Goal: Task Accomplishment & Management: Manage account settings

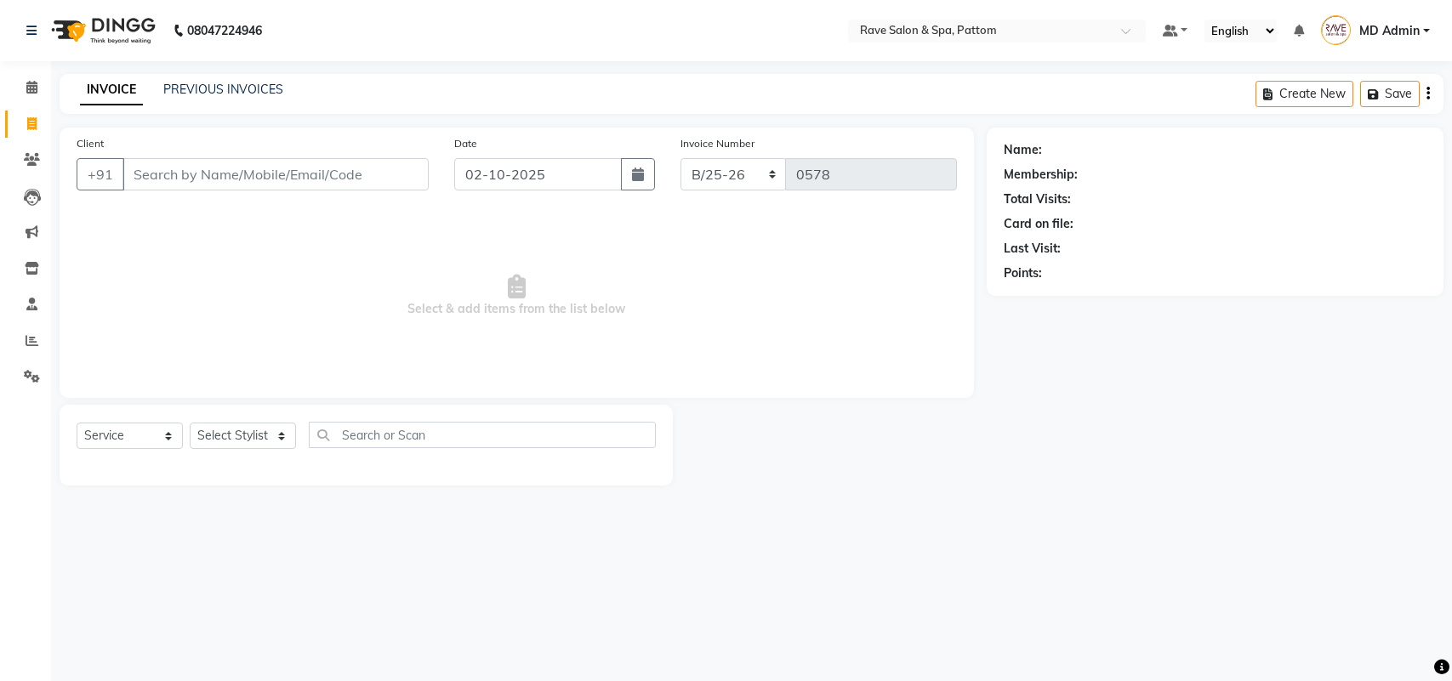
select select "service"
click at [219, 82] on link "PREVIOUS INVOICES" at bounding box center [223, 89] width 120 height 15
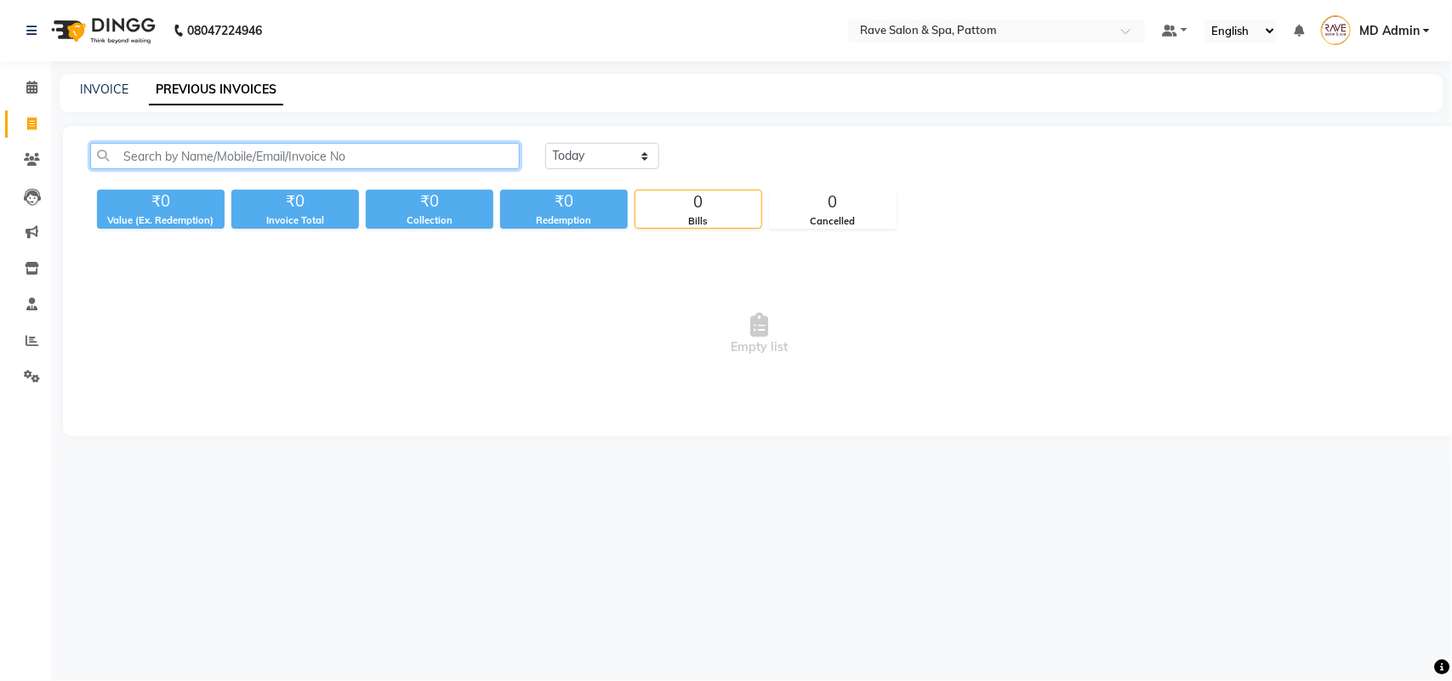
click at [230, 160] on input "text" at bounding box center [304, 156] width 429 height 26
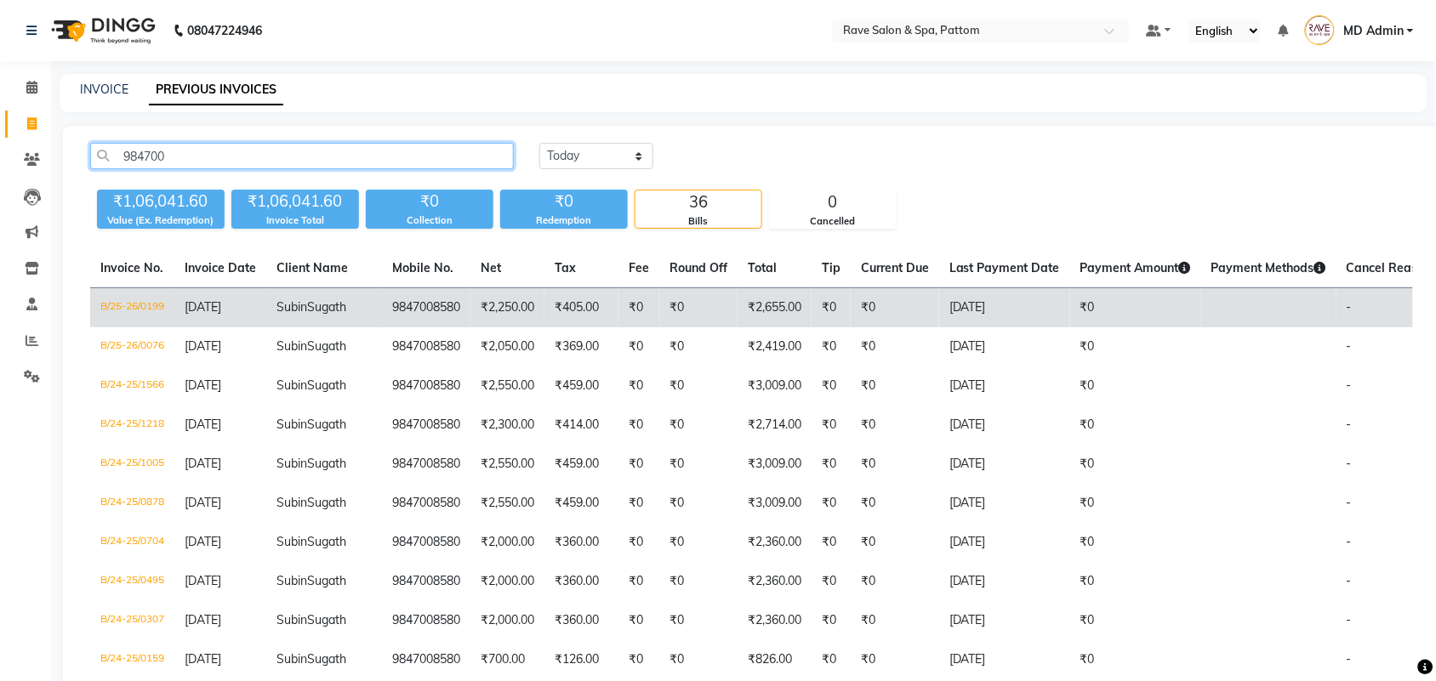
type input "984700"
click at [342, 313] on td "Subin Sugath" at bounding box center [324, 308] width 116 height 40
click at [213, 311] on span "[DATE]" at bounding box center [203, 306] width 37 height 15
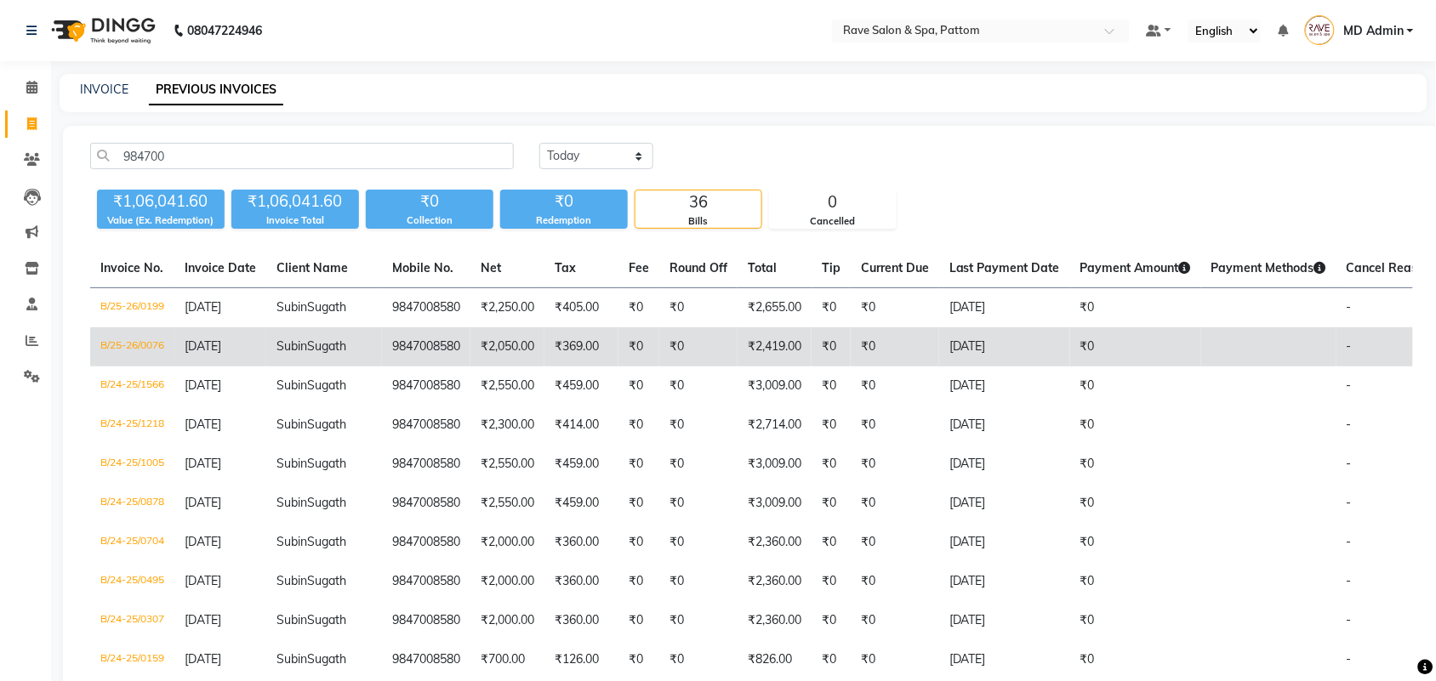
click at [340, 367] on td "Subin Sugath" at bounding box center [324, 346] width 116 height 39
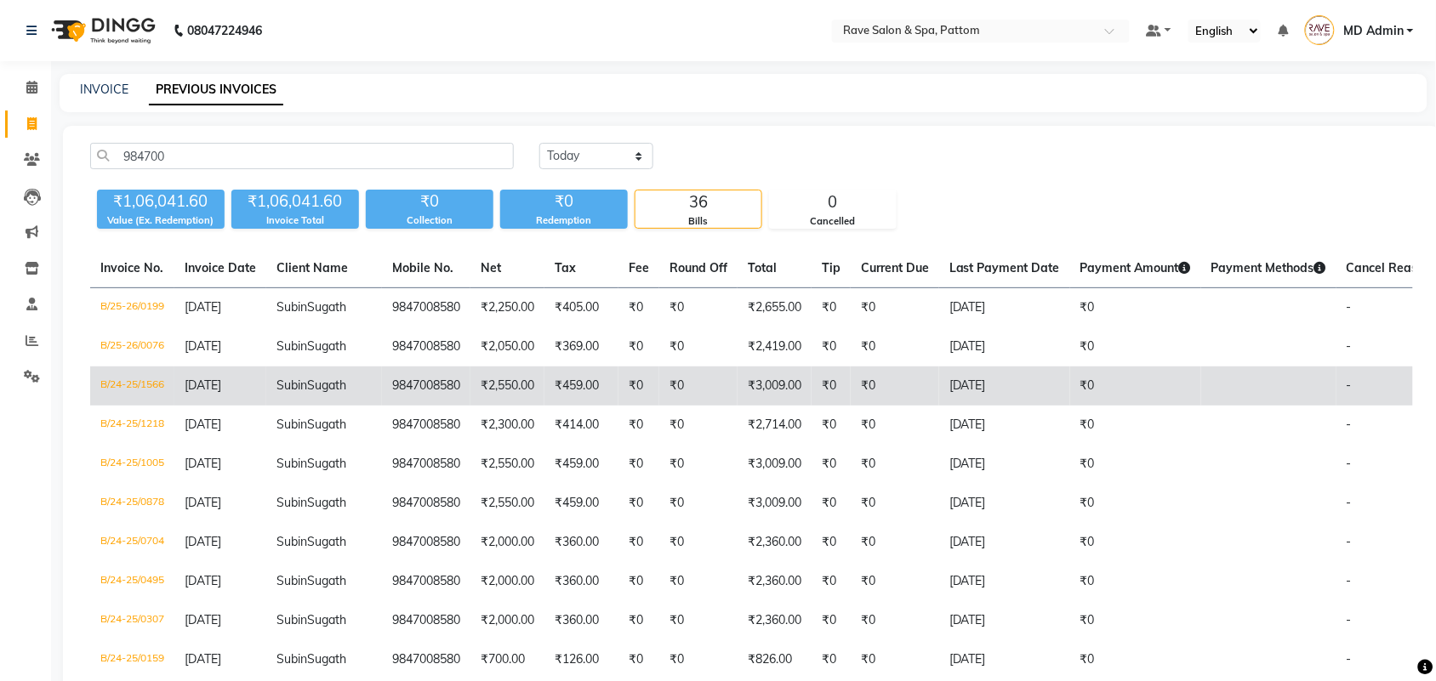
click at [307, 393] on span "Sugath" at bounding box center [326, 385] width 39 height 15
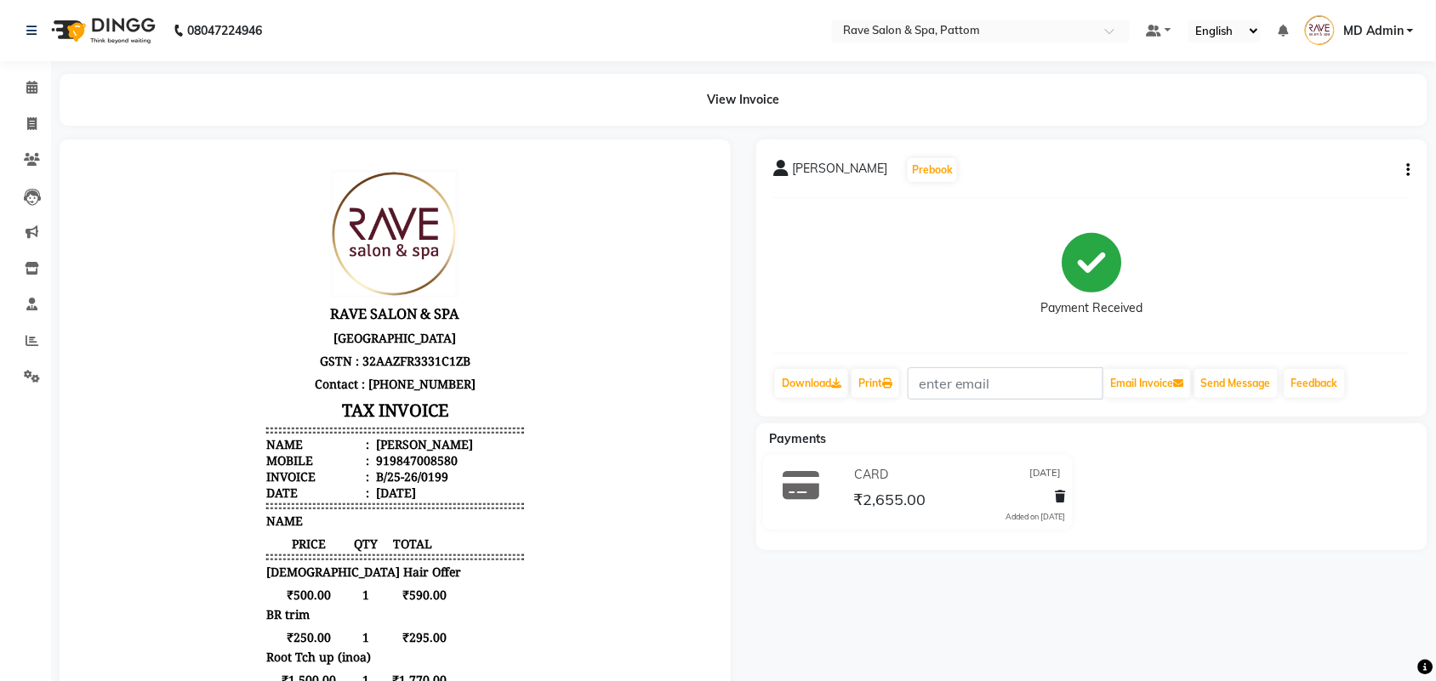
click at [592, 319] on body "RAVE SALON & SPA Ansura Heights, 2nd Floor, Opposite Vaiyduthi Bhavan GSTN : 32…" at bounding box center [393, 525] width 623 height 726
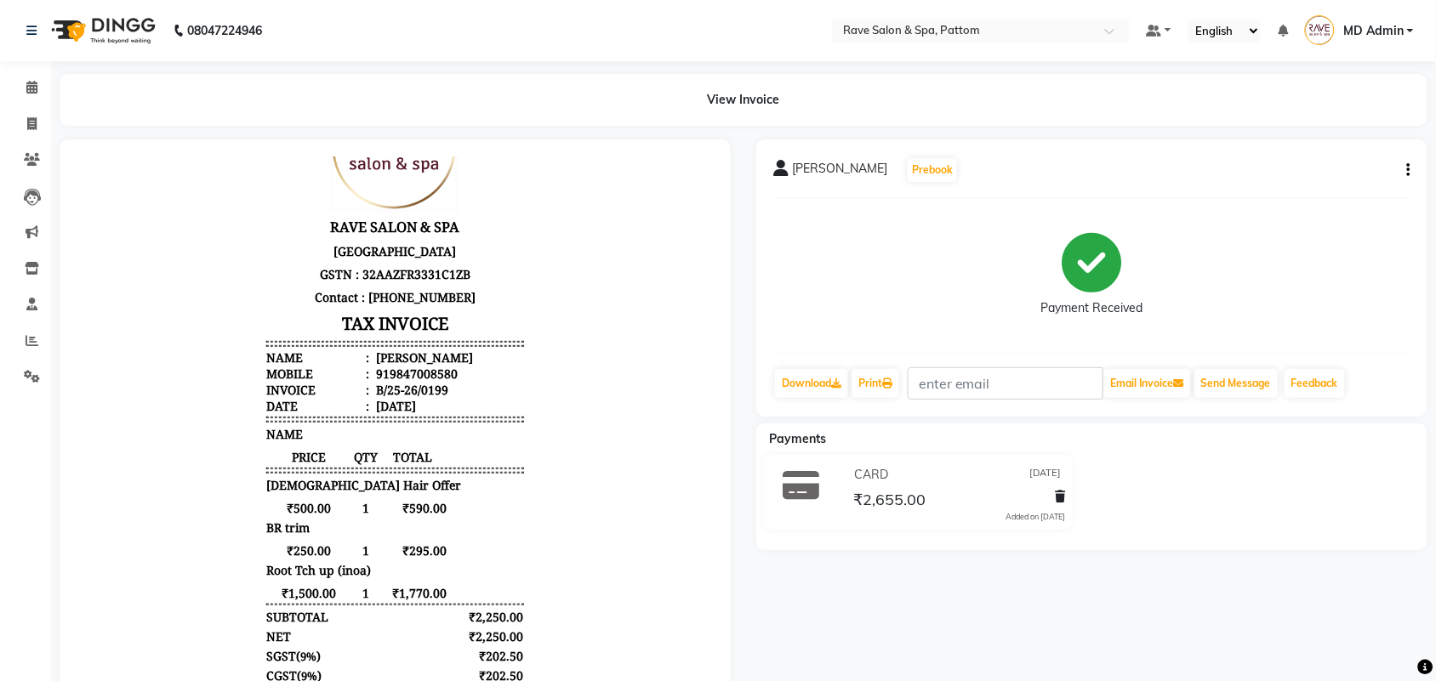
click at [1406, 171] on button "button" at bounding box center [1405, 171] width 10 height 18
click at [1340, 183] on div "Edit Invoice" at bounding box center [1323, 180] width 117 height 21
select select "service"
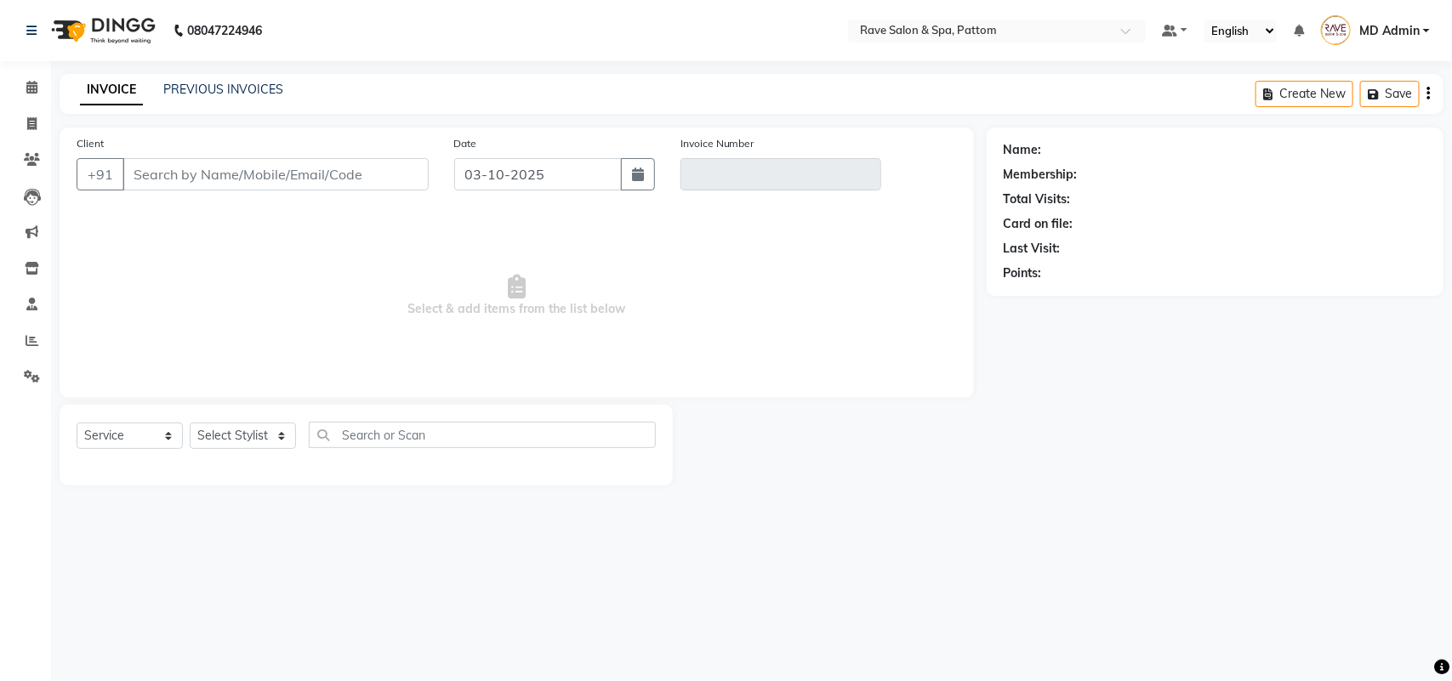
type input "9847008580"
type input "B/25-26/0199"
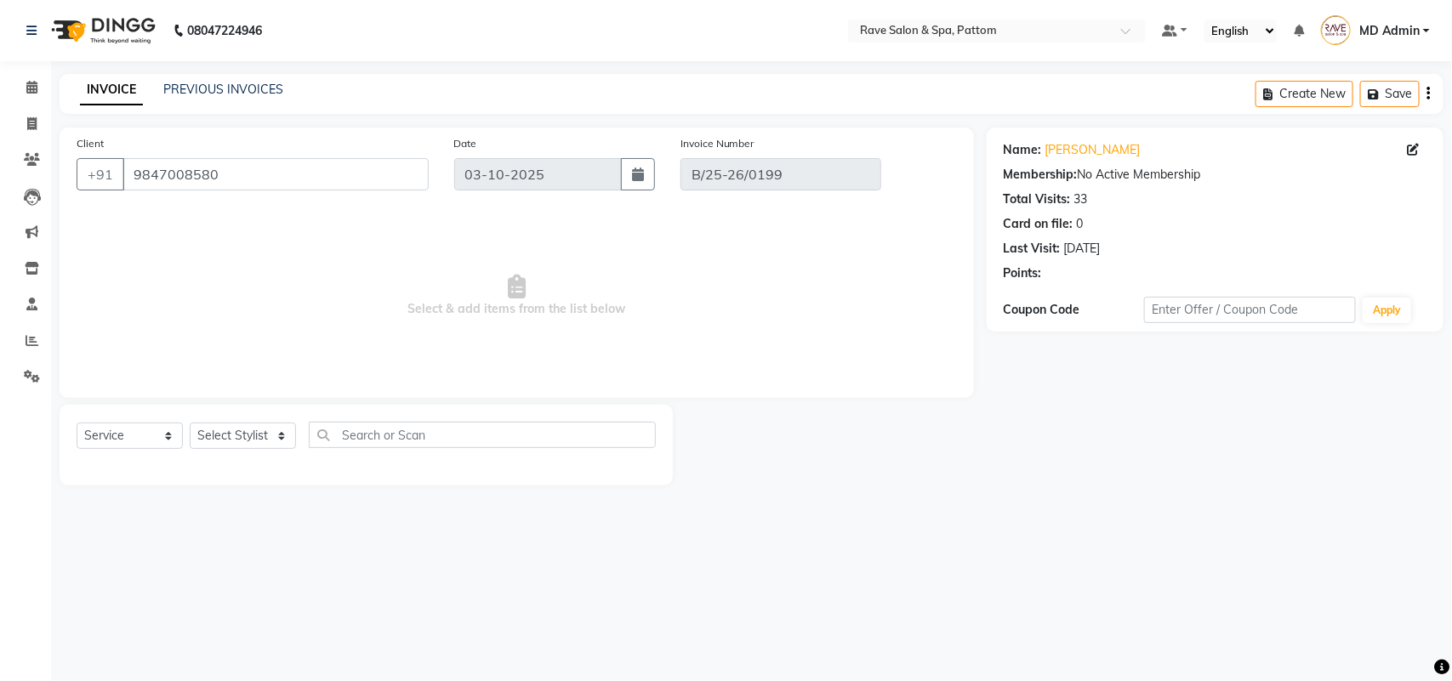
type input "[DATE]"
select select "select"
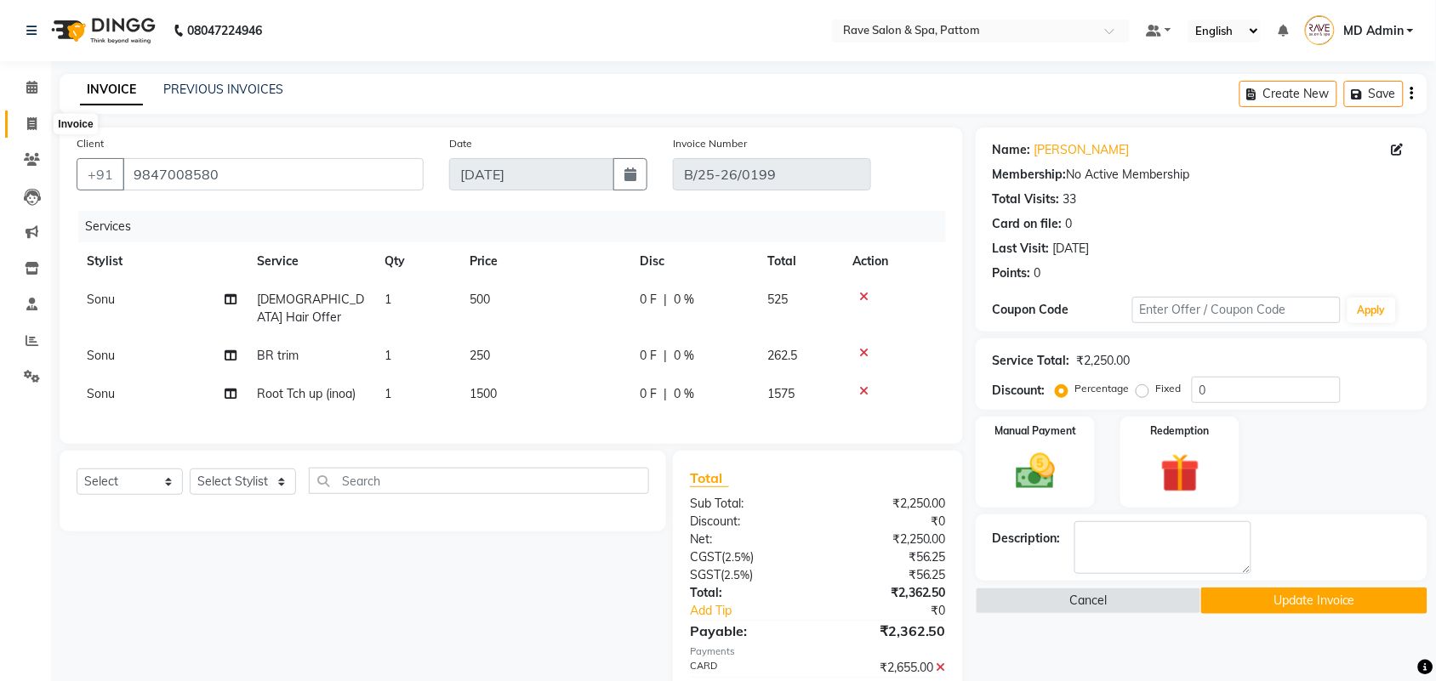
click at [39, 120] on span at bounding box center [32, 125] width 30 height 20
select select "service"
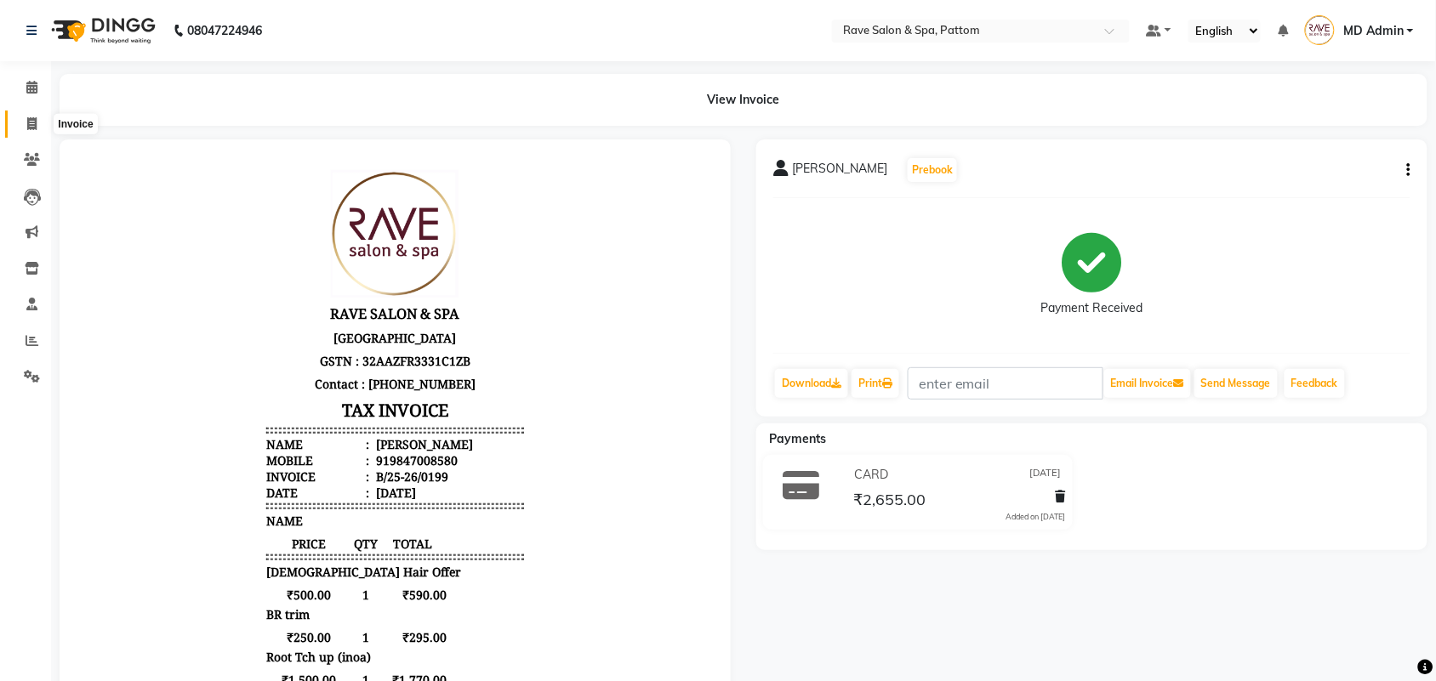
click at [20, 123] on span at bounding box center [32, 125] width 30 height 20
select select "service"
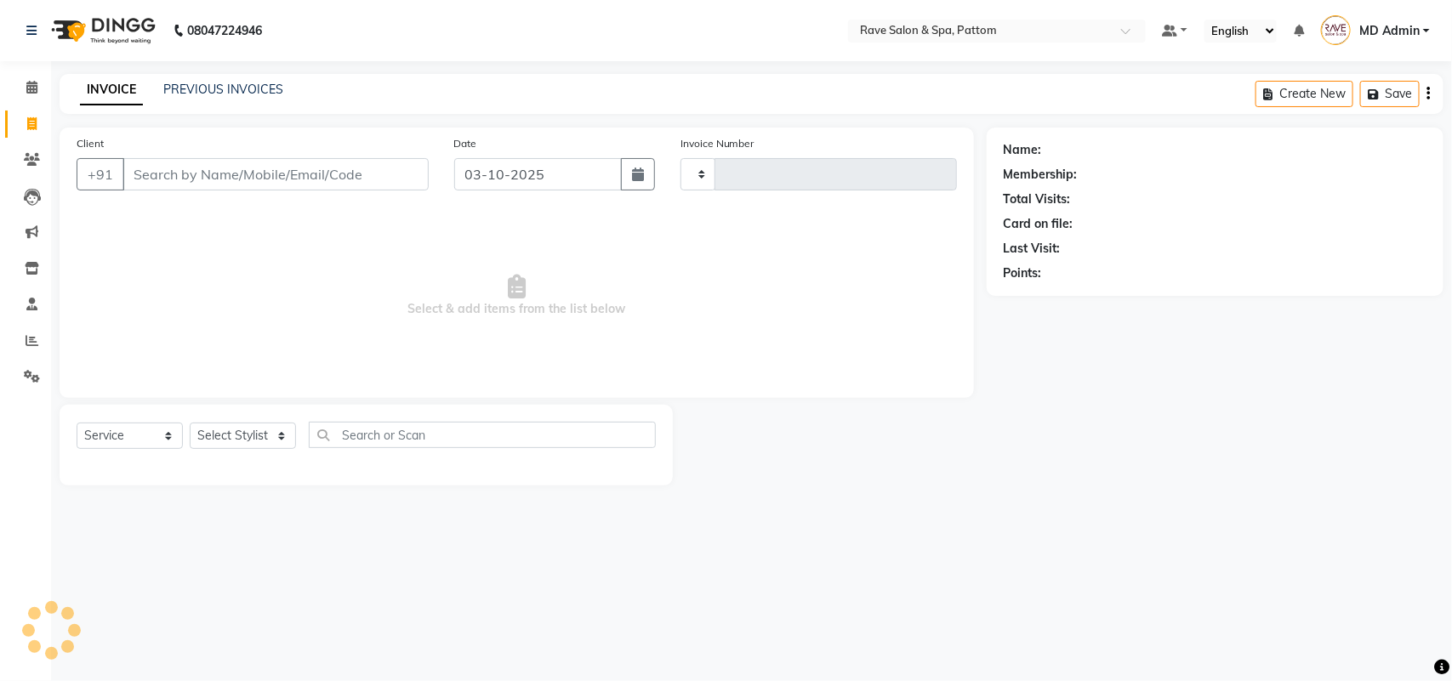
type input "0578"
select select "3587"
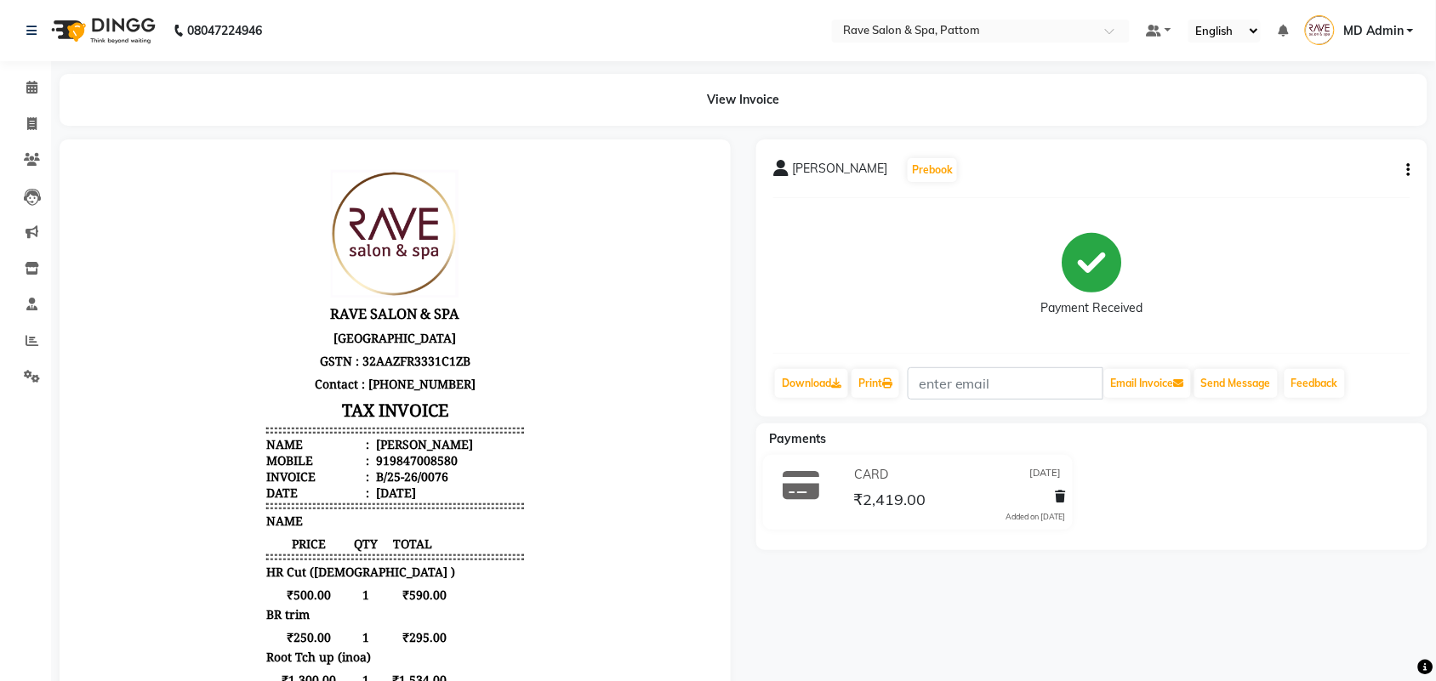
scroll to position [14, 0]
click at [1403, 170] on button "button" at bounding box center [1405, 171] width 10 height 18
click at [1336, 188] on div "Edit Invoice" at bounding box center [1323, 180] width 117 height 21
select select "service"
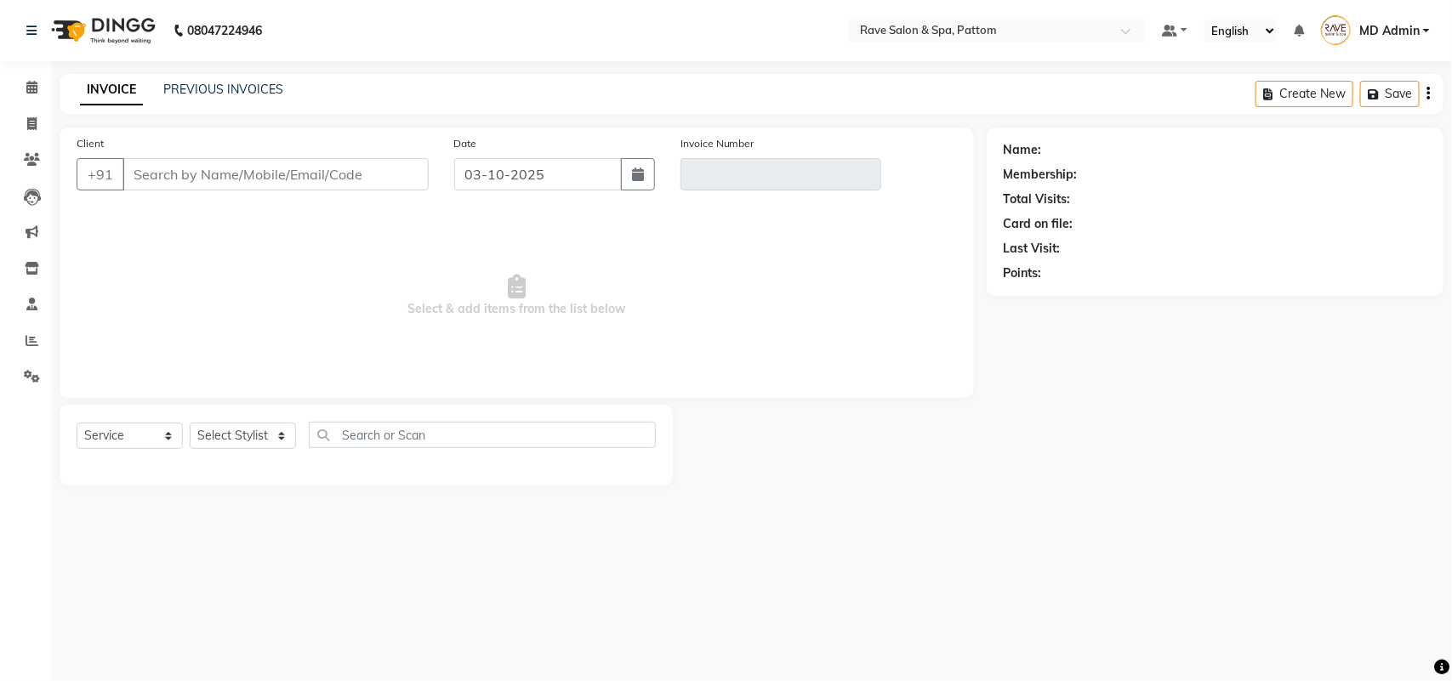
type input "9847008580"
type input "B/25-26/0076"
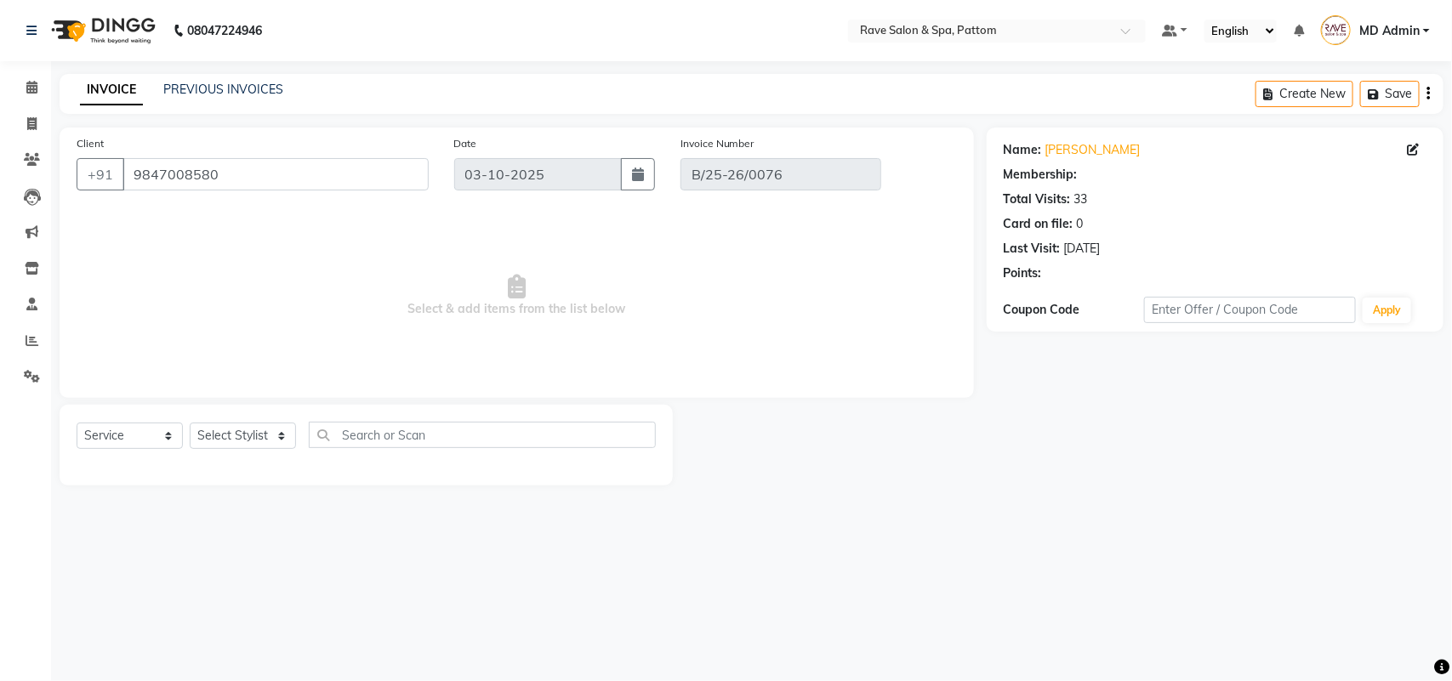
type input "17-04-2025"
select select "select"
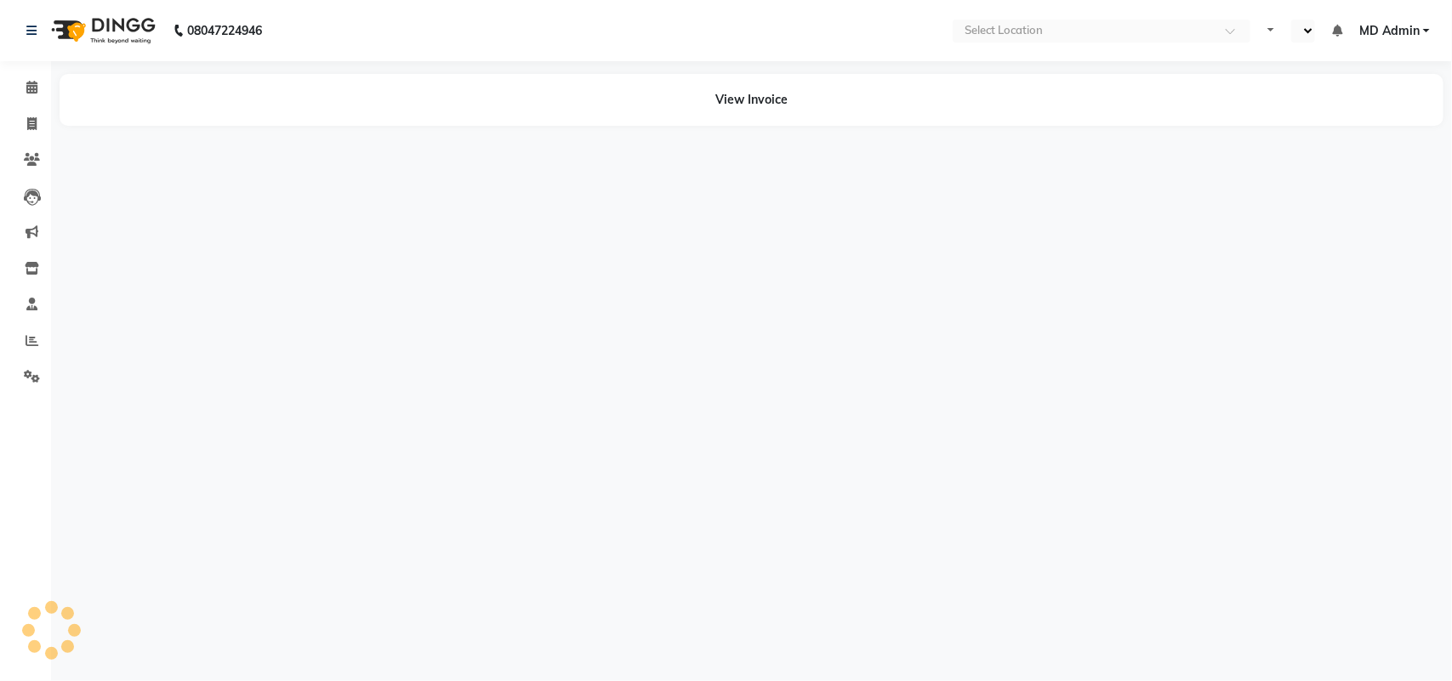
select select "en"
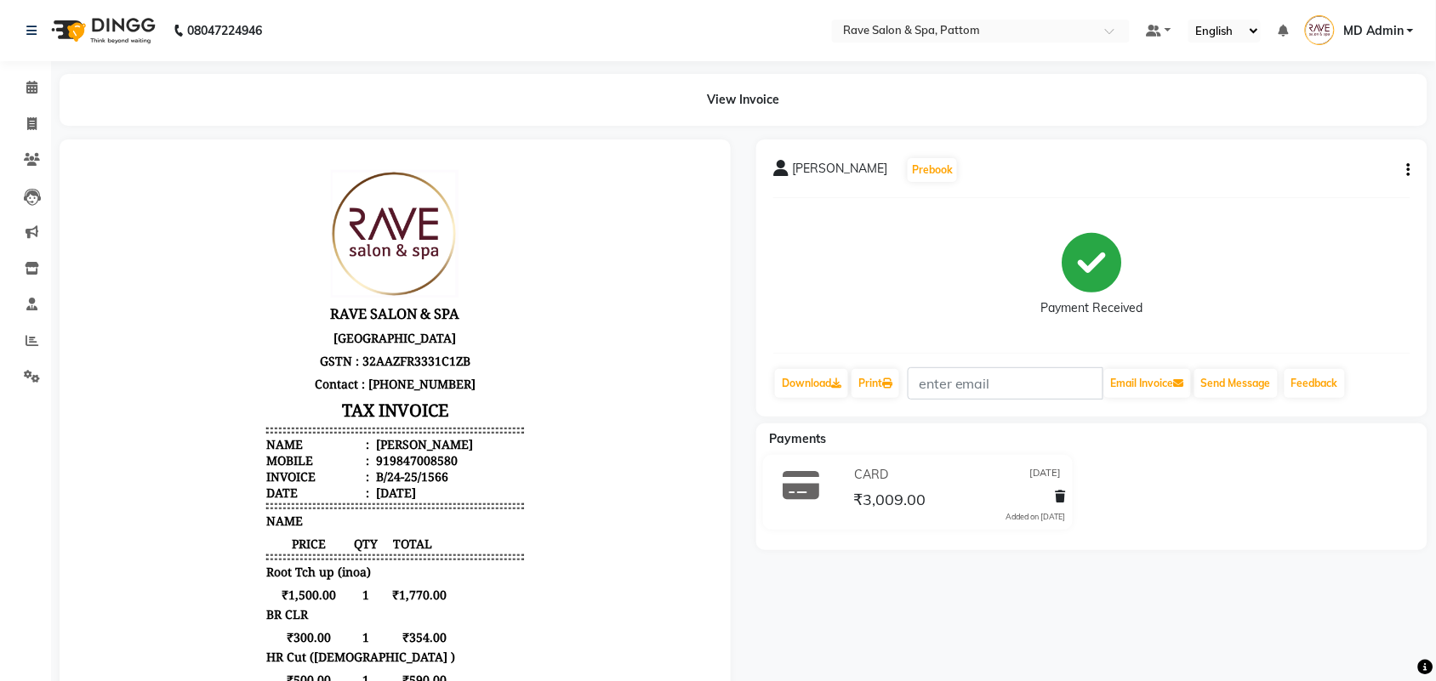
click at [1414, 168] on div "Subin Sugath Prebook Payment Received Download Print Email Invoice Send Message…" at bounding box center [1091, 277] width 671 height 277
click at [1407, 170] on icon "button" at bounding box center [1408, 170] width 3 height 1
click at [1333, 179] on div "Edit Invoice" at bounding box center [1323, 180] width 117 height 21
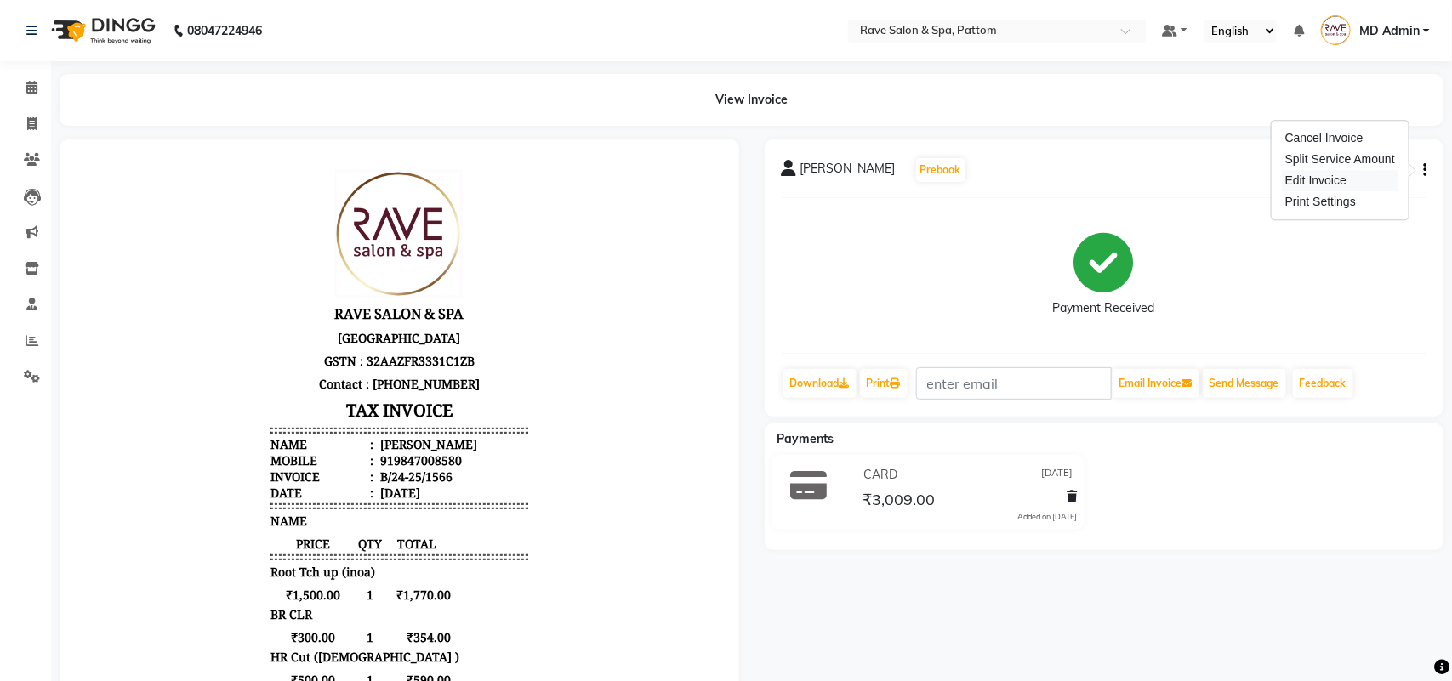
select select "service"
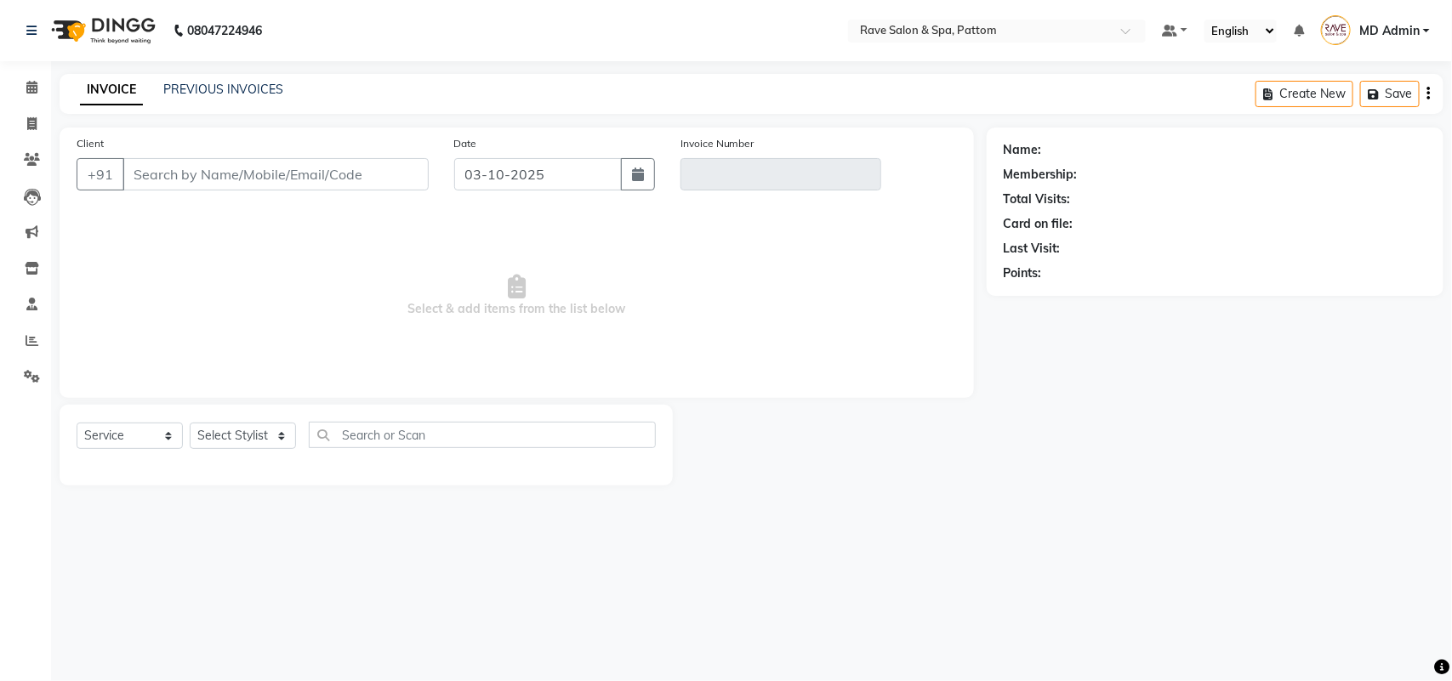
type input "9847008580"
type input "B/24-25/1566"
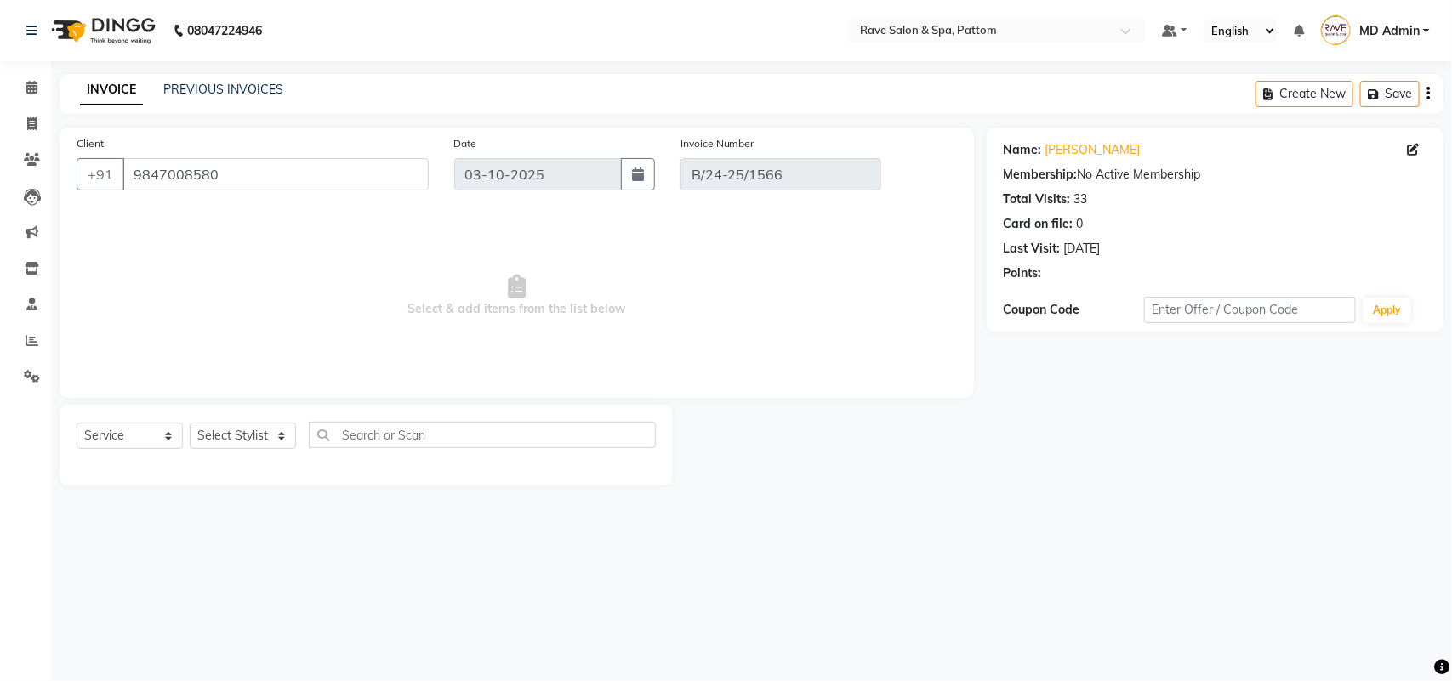
type input "14-03-2025"
select select "select"
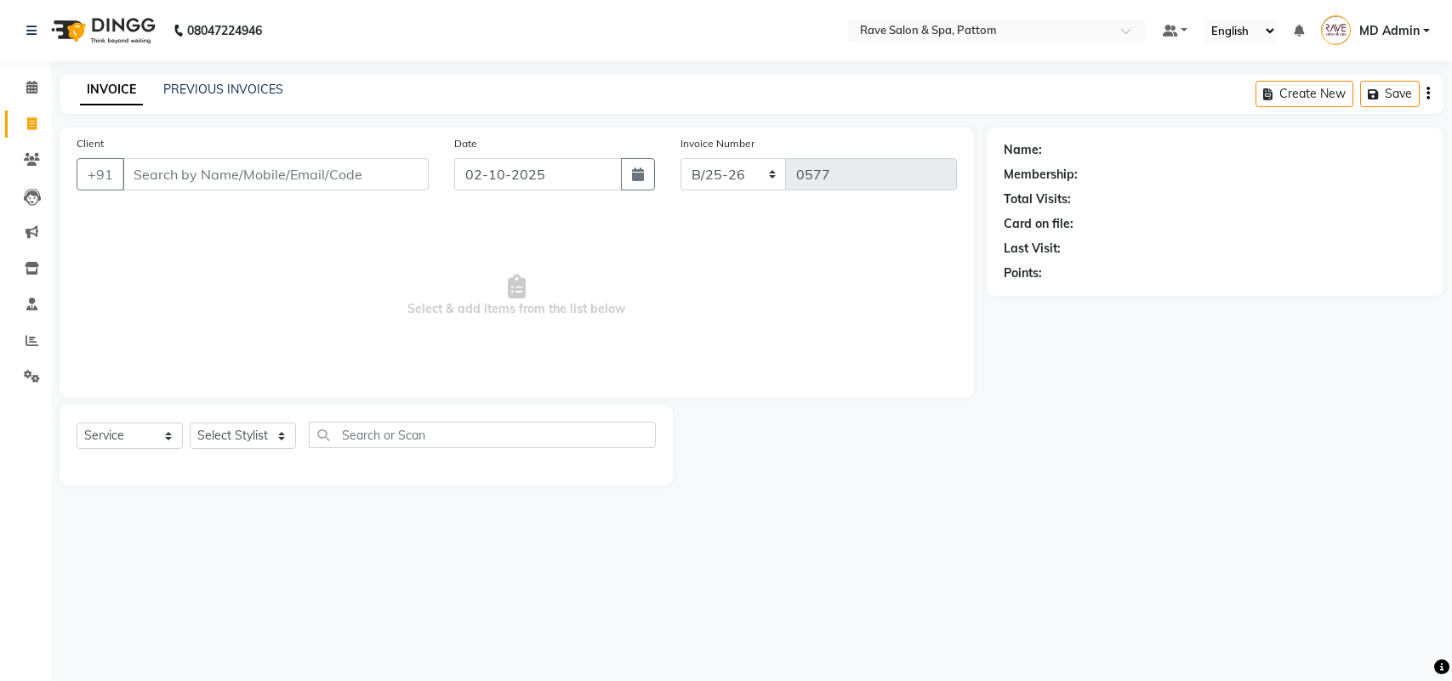
select select "service"
